Goal: Task Accomplishment & Management: Use online tool/utility

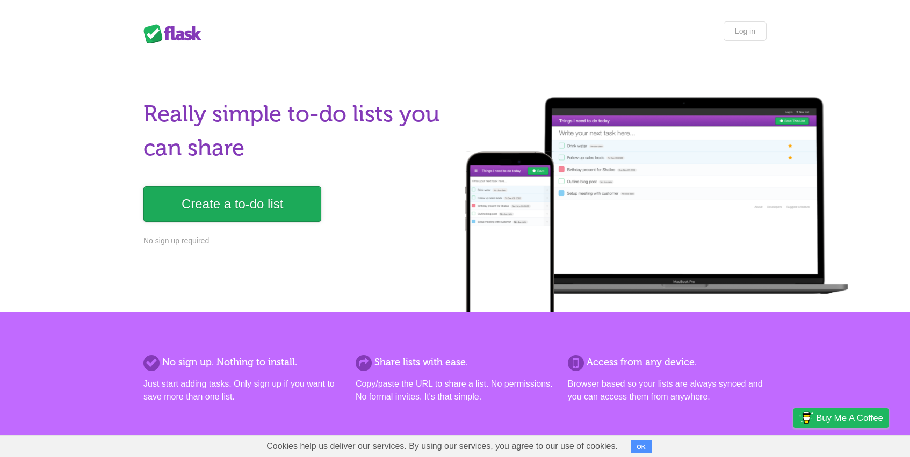
click at [204, 212] on link "Create a to-do list" at bounding box center [232, 203] width 178 height 35
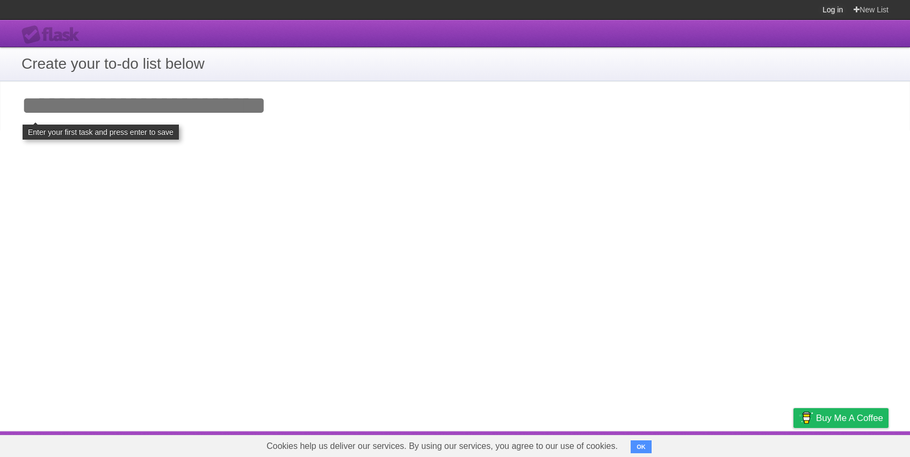
click at [832, 8] on link "Log in" at bounding box center [832, 9] width 20 height 19
click input "**********" at bounding box center [0, 0] width 0 height 0
type input "*****"
